Goal: Task Accomplishment & Management: Manage account settings

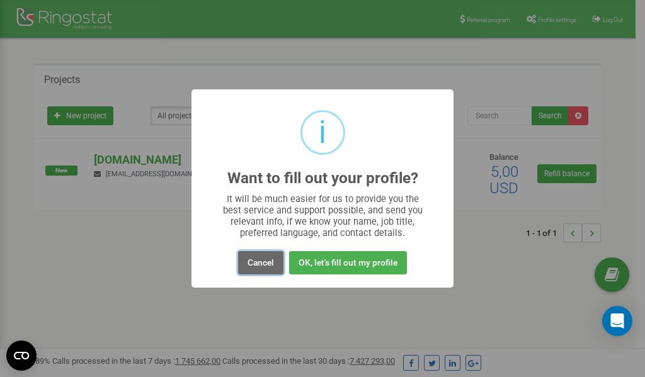
click at [268, 266] on button "Cancel" at bounding box center [260, 262] width 45 height 23
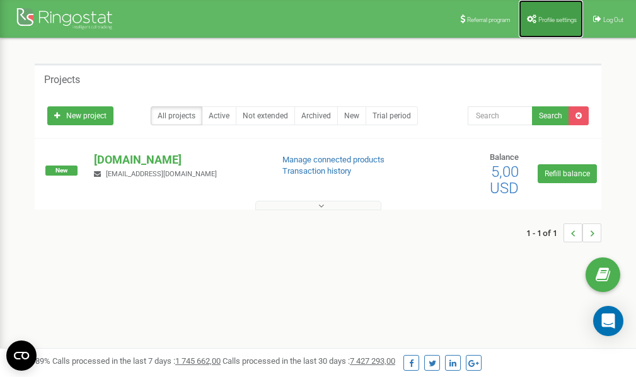
click at [546, 17] on span "Profile settings" at bounding box center [557, 19] width 38 height 7
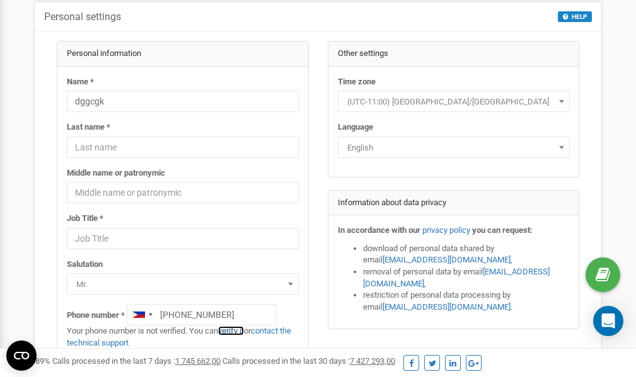
click at [236, 332] on link "verify it" at bounding box center [231, 330] width 26 height 9
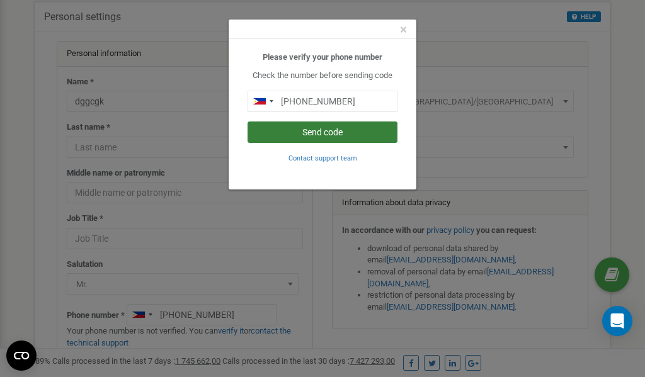
click at [316, 134] on button "Send code" at bounding box center [323, 132] width 150 height 21
